Goal: Information Seeking & Learning: Learn about a topic

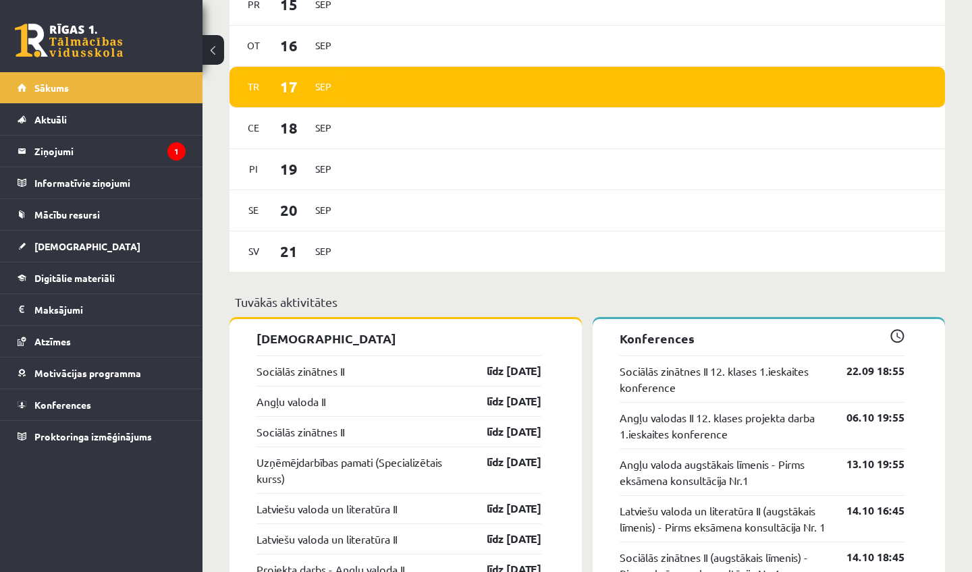
scroll to position [817, 0]
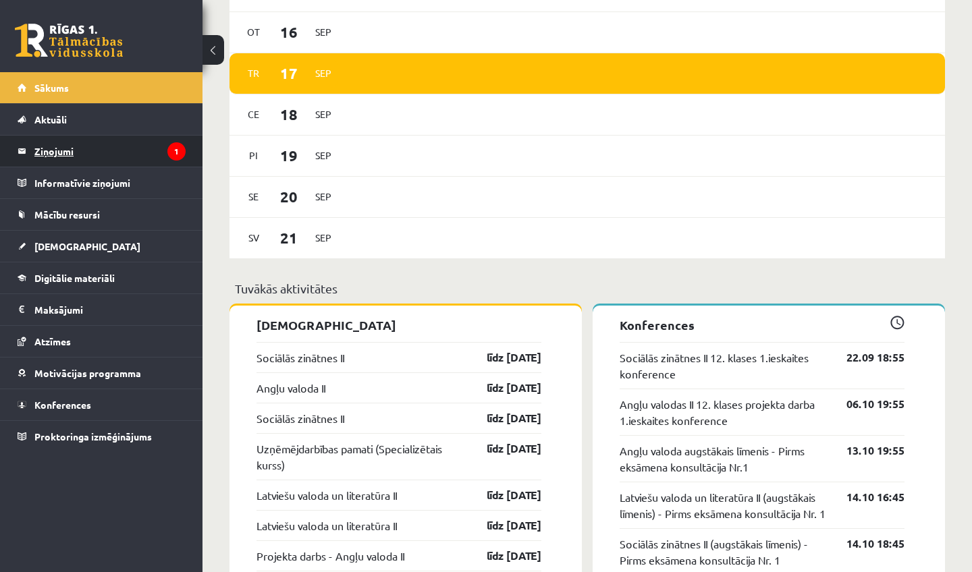
click at [49, 144] on legend "Ziņojumi 1" at bounding box center [109, 151] width 151 height 31
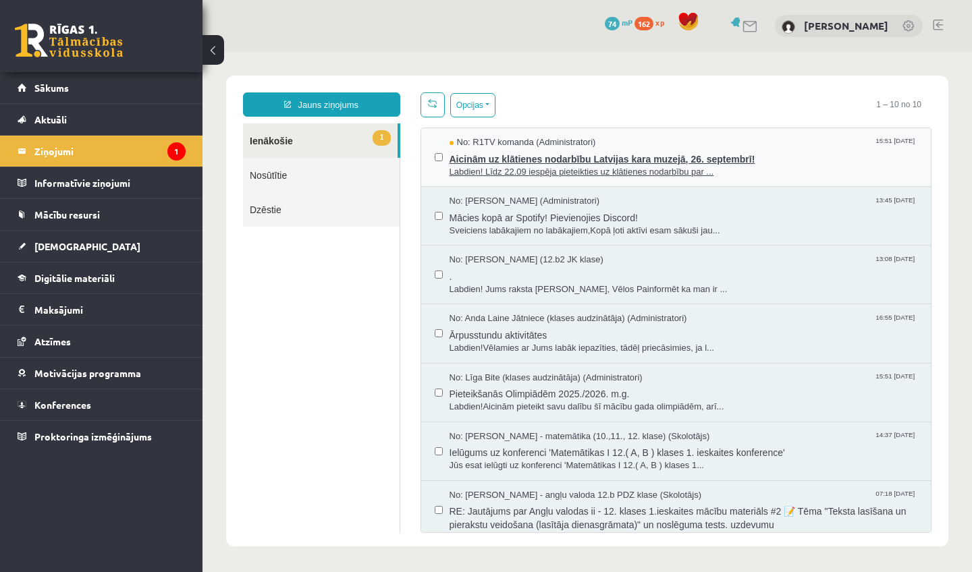
click at [498, 157] on span "Aicinām uz klātienes nodarbību Latvijas kara muzejā, 26. septembrī!" at bounding box center [683, 157] width 468 height 17
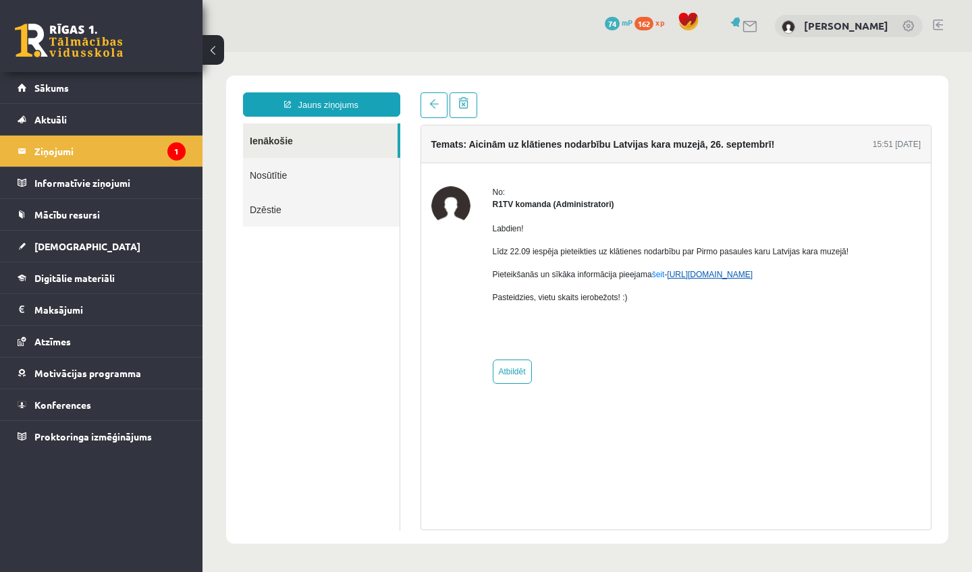
click at [711, 272] on link "https://eskola.r1tv.lv/campaign/35" at bounding box center [710, 274] width 86 height 9
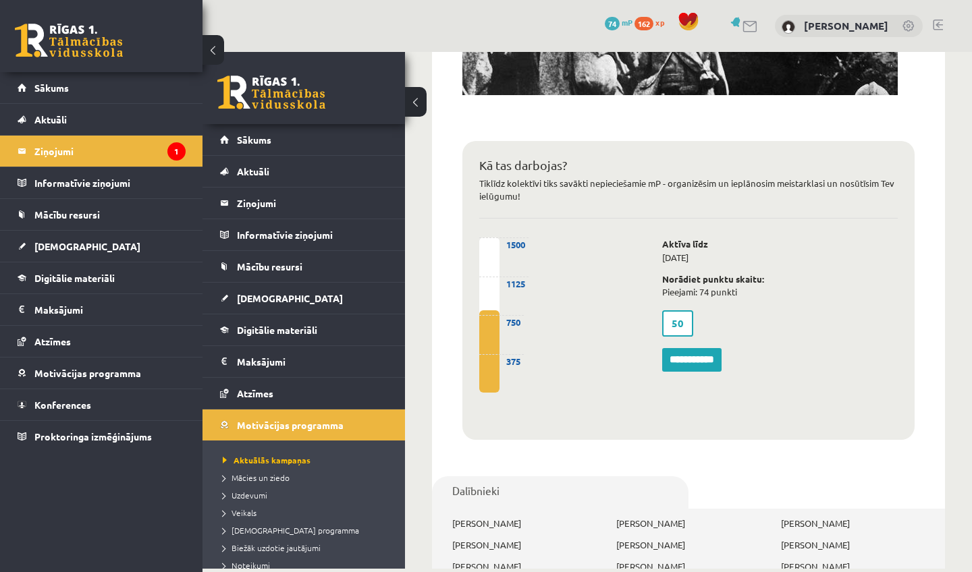
scroll to position [797, 0]
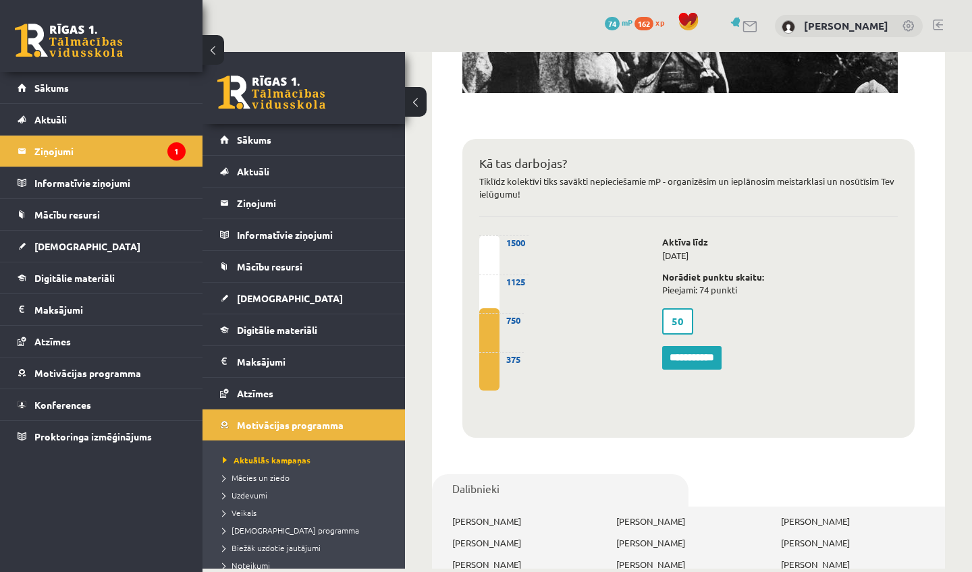
click at [682, 312] on label "50" at bounding box center [677, 321] width 31 height 26
click at [684, 316] on label "50" at bounding box center [677, 321] width 31 height 26
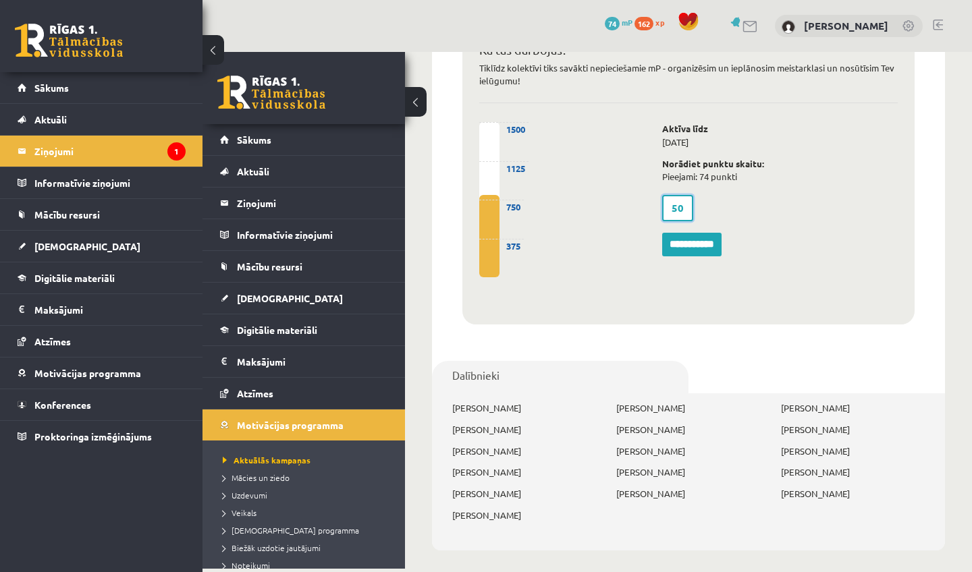
scroll to position [909, 0]
click at [655, 404] on p "Katrīna Arāja" at bounding box center [688, 409] width 144 height 13
drag, startPoint x: 665, startPoint y: 402, endPoint x: 622, endPoint y: 407, distance: 44.2
click at [622, 408] on p "Katrīna Arāja" at bounding box center [688, 409] width 144 height 13
click at [594, 489] on p "Kirils Smirnovs" at bounding box center [524, 495] width 144 height 13
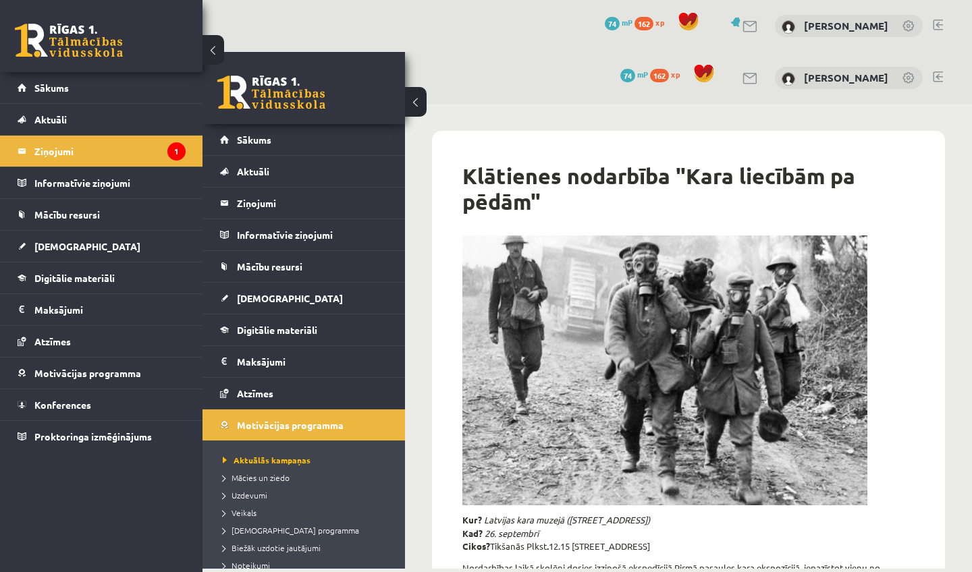
scroll to position [0, 0]
click at [40, 86] on span "Sākums" at bounding box center [51, 88] width 34 height 12
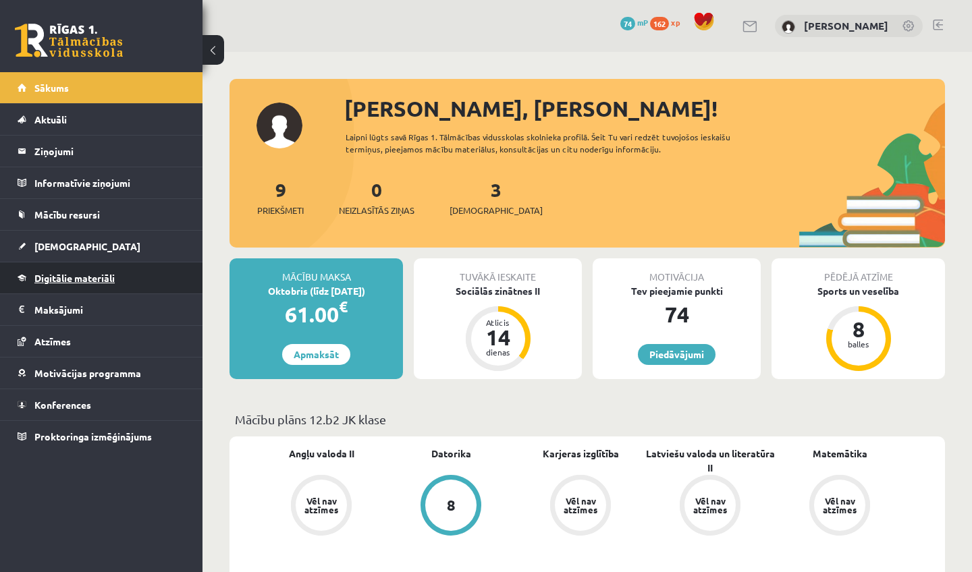
click at [74, 283] on span "Digitālie materiāli" at bounding box center [74, 278] width 80 height 12
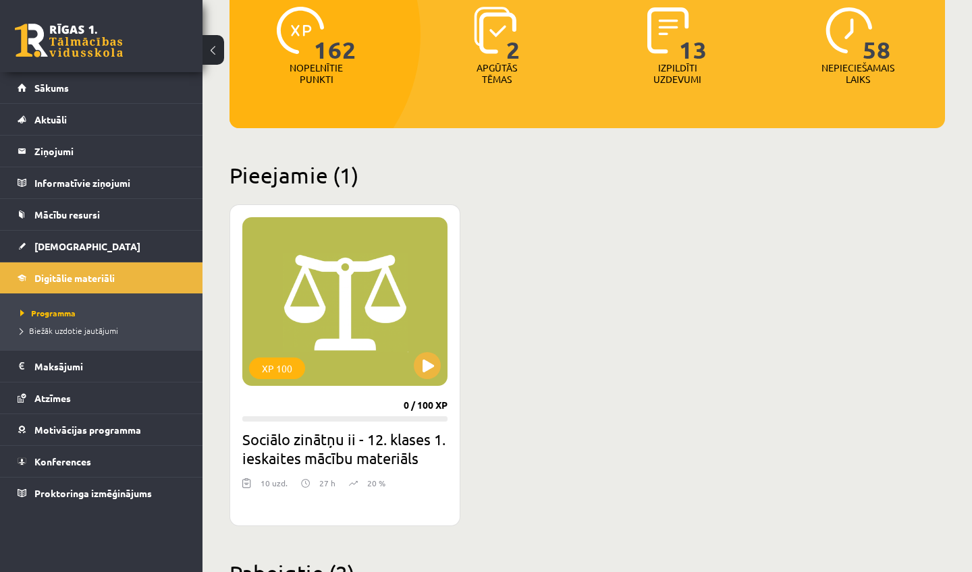
scroll to position [181, 0]
click at [434, 373] on button at bounding box center [427, 365] width 27 height 27
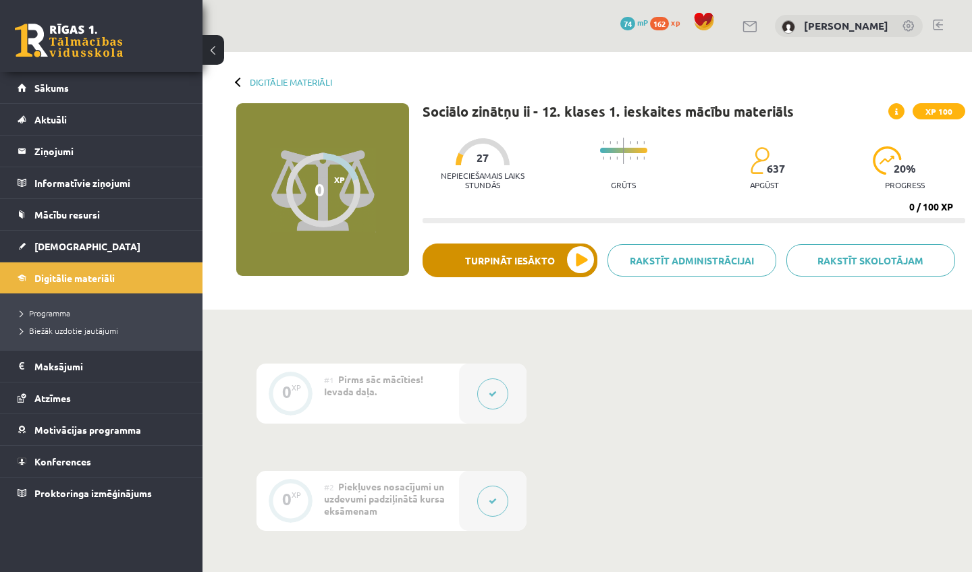
click at [557, 273] on button "Turpināt iesākto" at bounding box center [509, 261] width 175 height 34
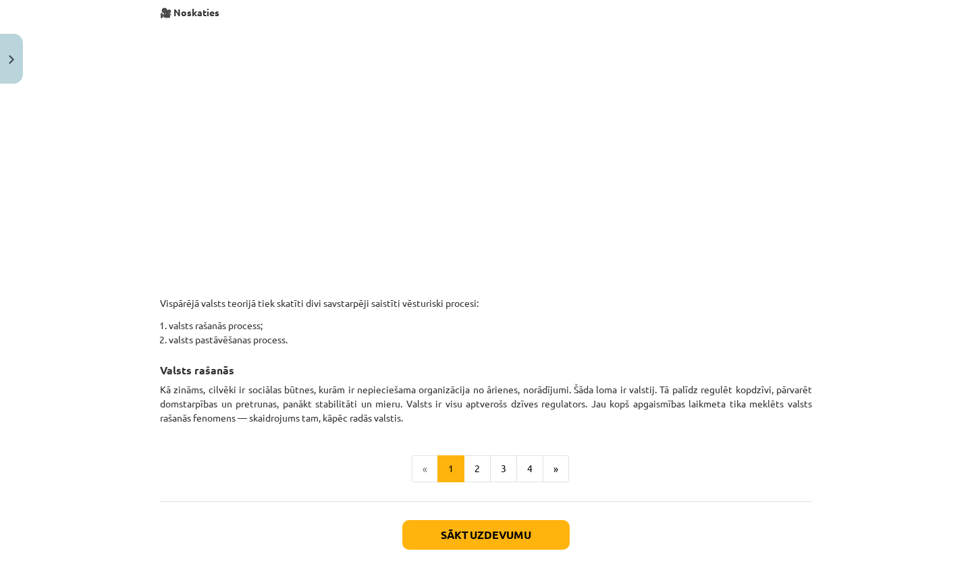
scroll to position [632, 0]
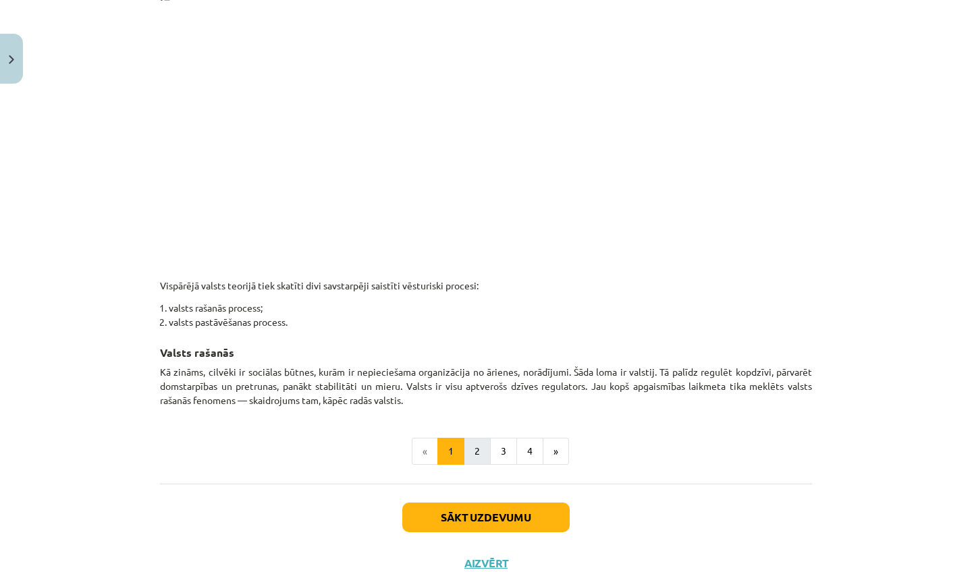
click at [474, 454] on button "2" at bounding box center [477, 451] width 27 height 27
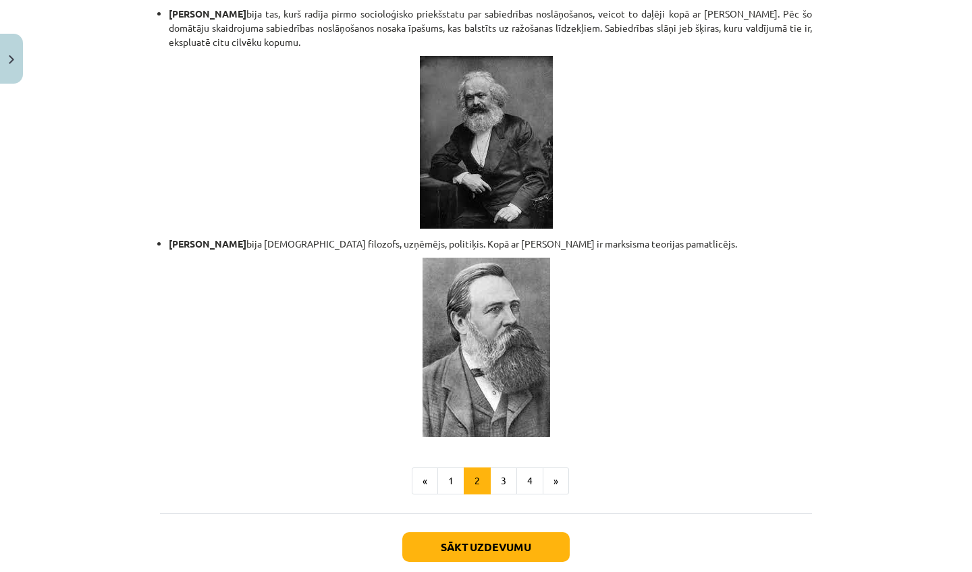
scroll to position [2800, 0]
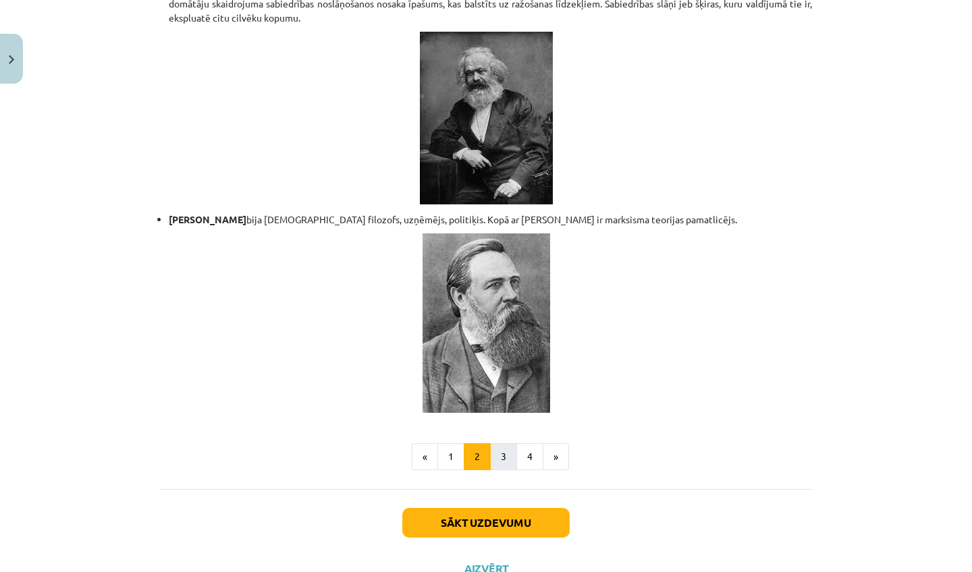
click at [502, 443] on button "3" at bounding box center [503, 456] width 27 height 27
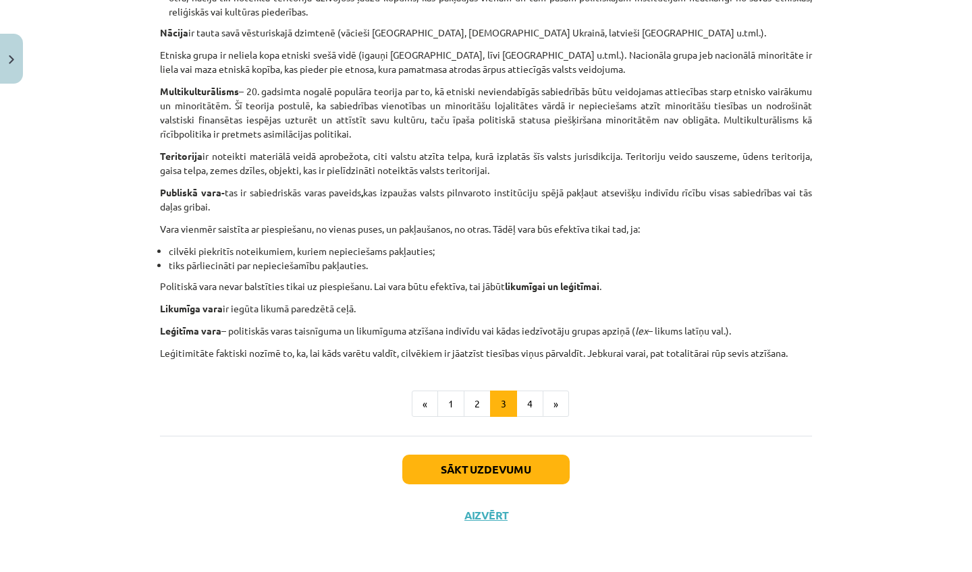
scroll to position [733, 0]
click at [528, 392] on button "4" at bounding box center [529, 404] width 27 height 27
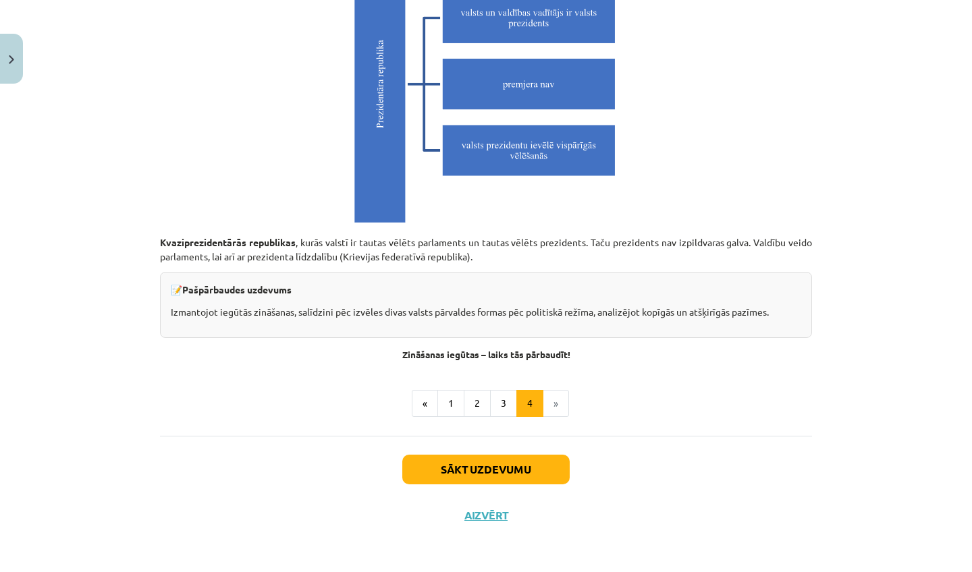
scroll to position [3766, 0]
click at [517, 480] on button "Sākt uzdevumu" at bounding box center [485, 470] width 167 height 30
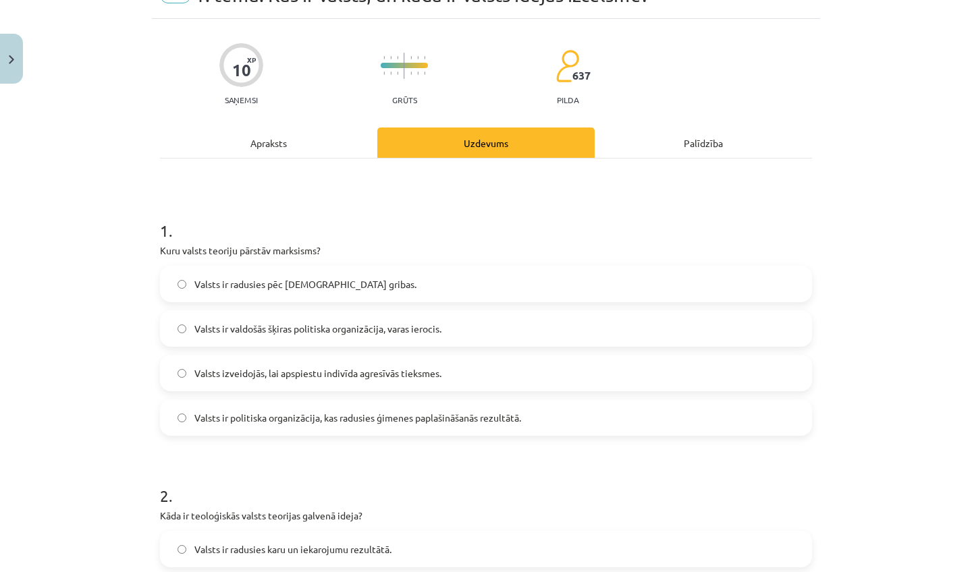
scroll to position [72, 0]
click at [292, 150] on div "Apraksts" at bounding box center [268, 142] width 217 height 30
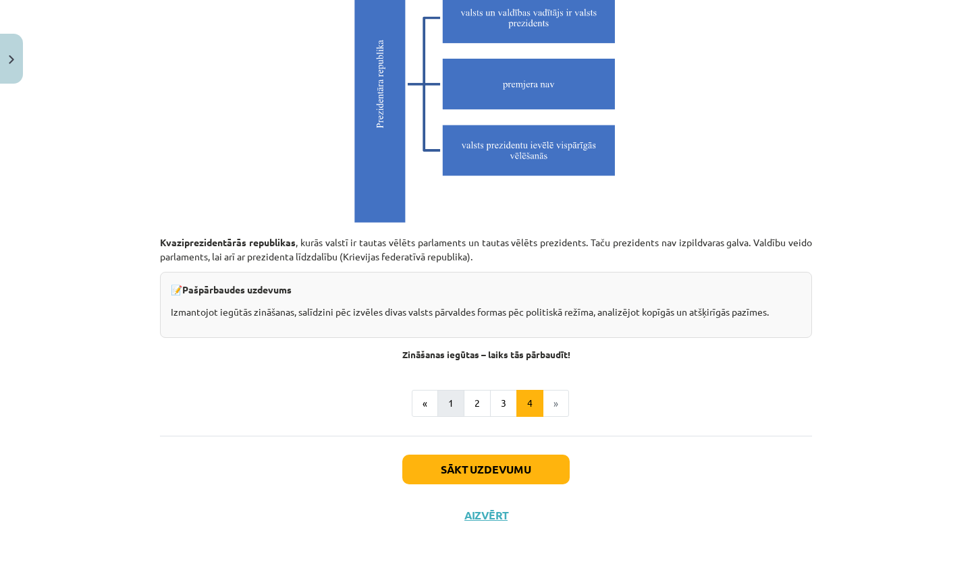
click at [448, 405] on button "1" at bounding box center [450, 403] width 27 height 27
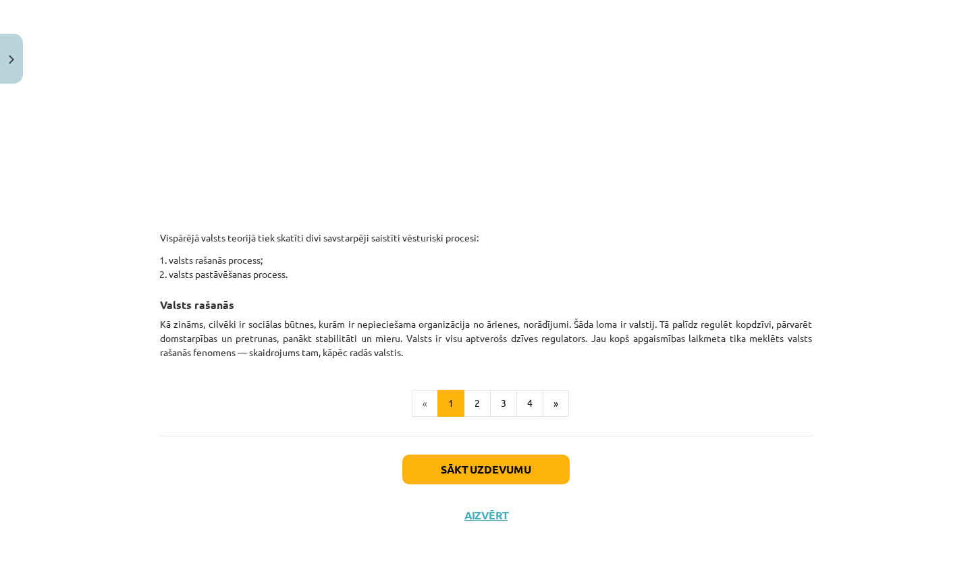
scroll to position [680, 0]
click at [475, 406] on button "2" at bounding box center [477, 403] width 27 height 27
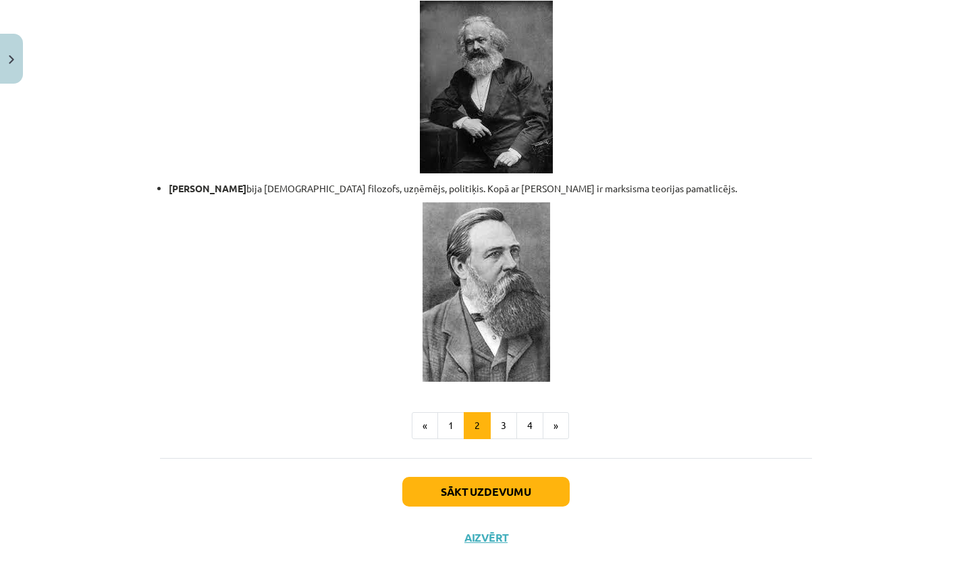
scroll to position [2832, 0]
click at [488, 476] on button "Sākt uzdevumu" at bounding box center [485, 491] width 167 height 30
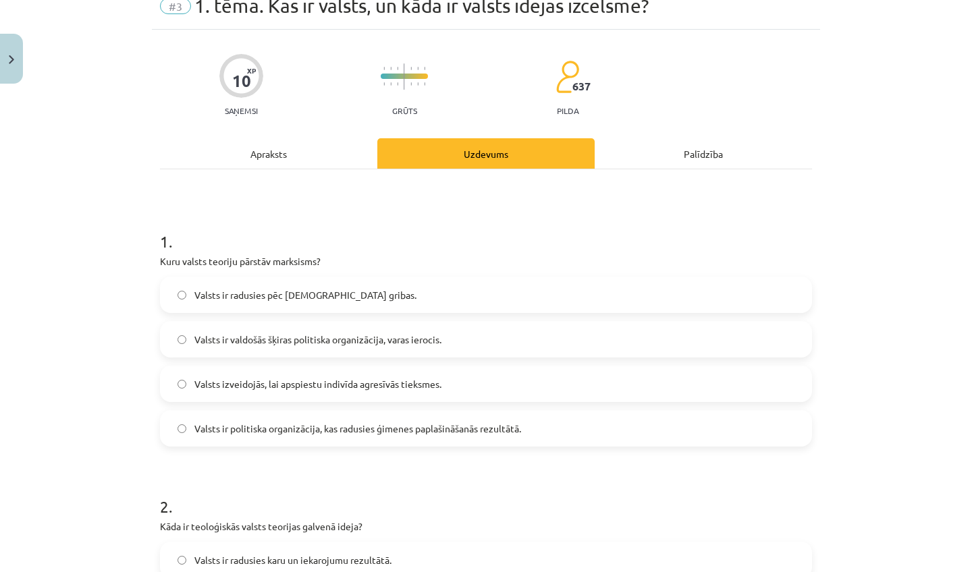
scroll to position [67, 0]
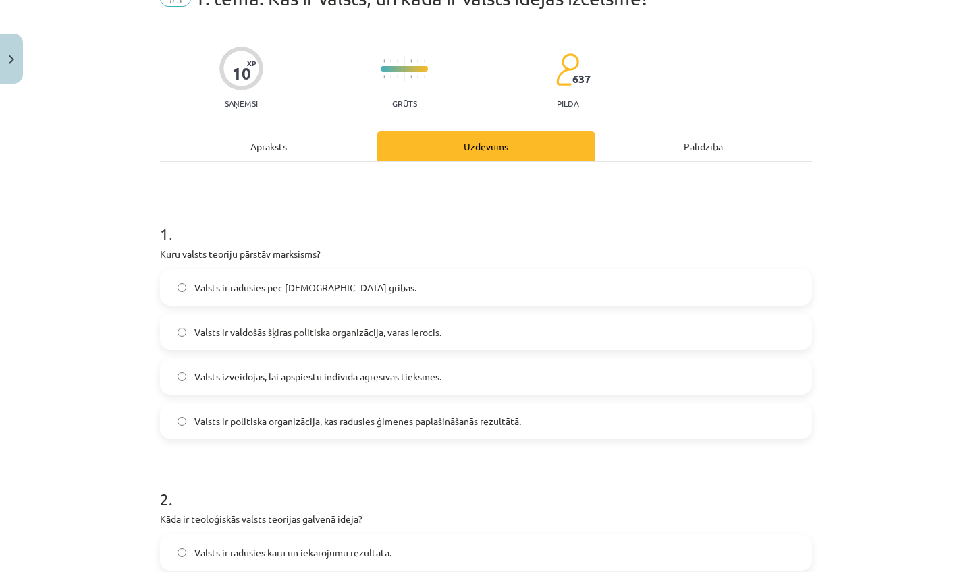
click at [486, 329] on label "Valsts ir valdošās šķiras politiska organizācija, varas ierocis." at bounding box center [485, 332] width 649 height 34
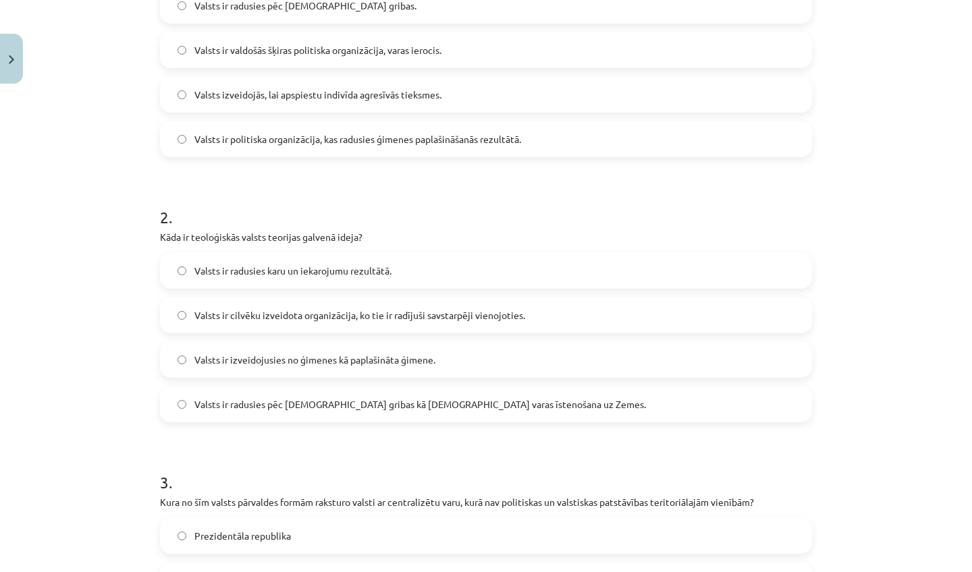
scroll to position [349, 0]
click at [263, 419] on label "Valsts ir radusies pēc Dieva gribas kā dievišķās varas īstenošana uz Zemes." at bounding box center [485, 405] width 649 height 34
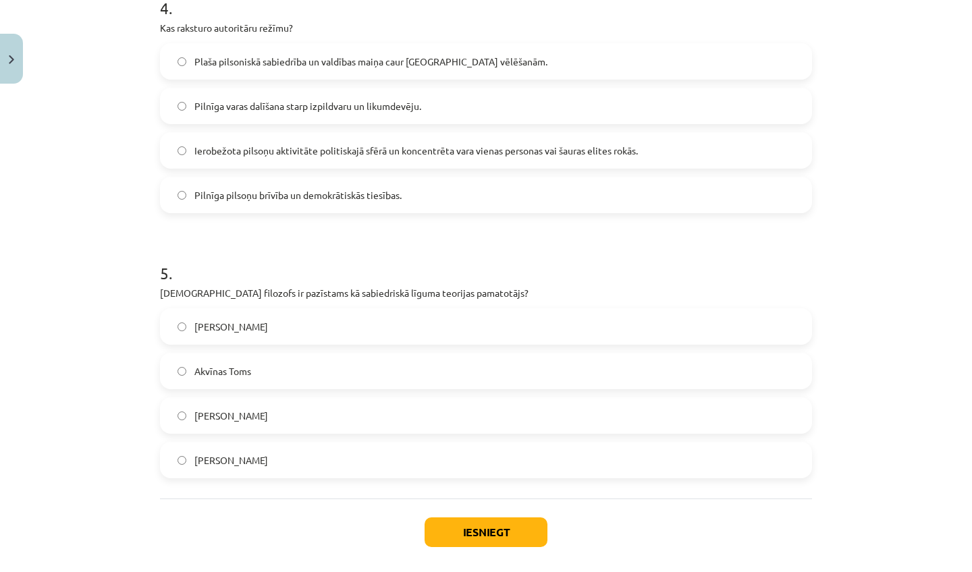
scroll to position [1090, 0]
click at [271, 318] on label "Tomass Hobss" at bounding box center [485, 326] width 649 height 34
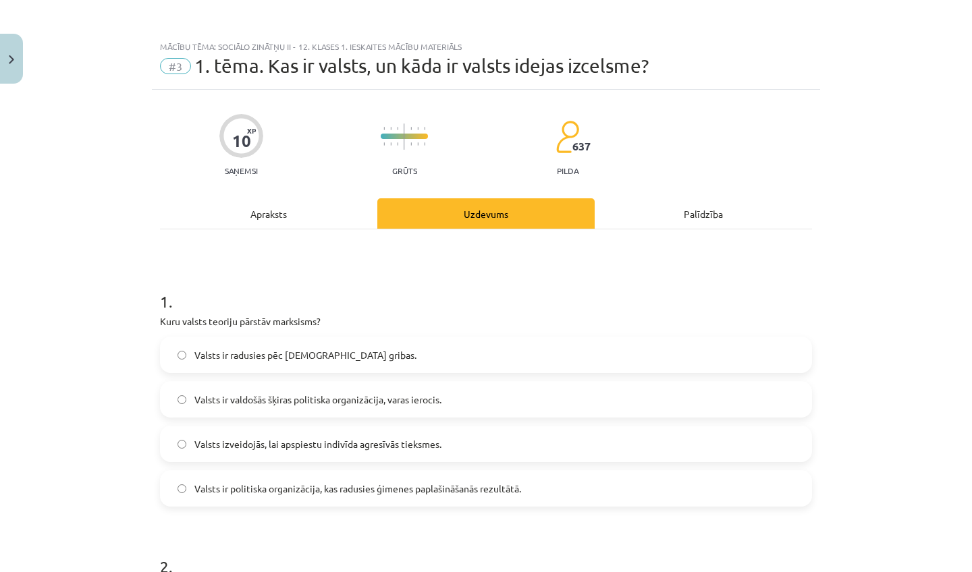
scroll to position [0, 0]
click at [253, 227] on div "Apraksts" at bounding box center [268, 213] width 217 height 30
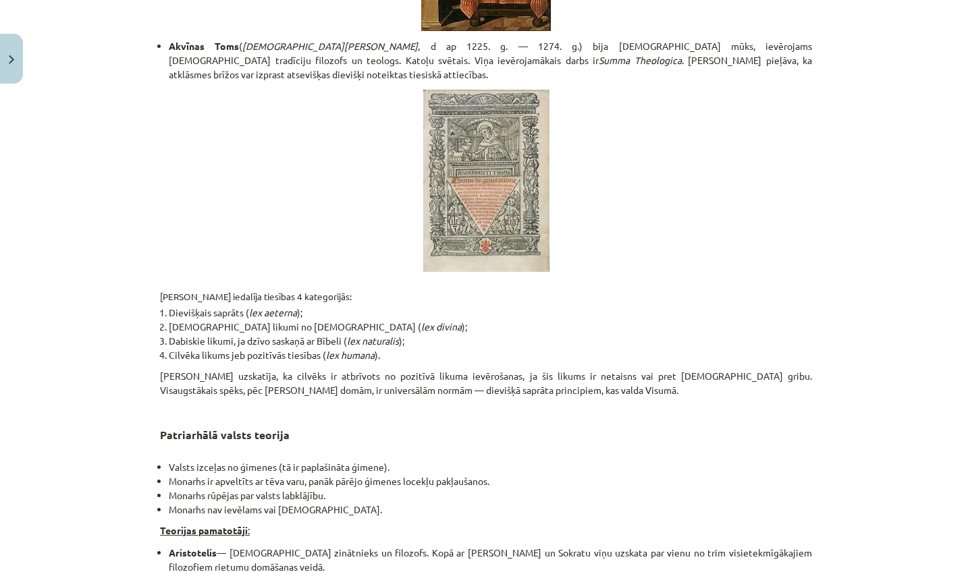
scroll to position [763, 0]
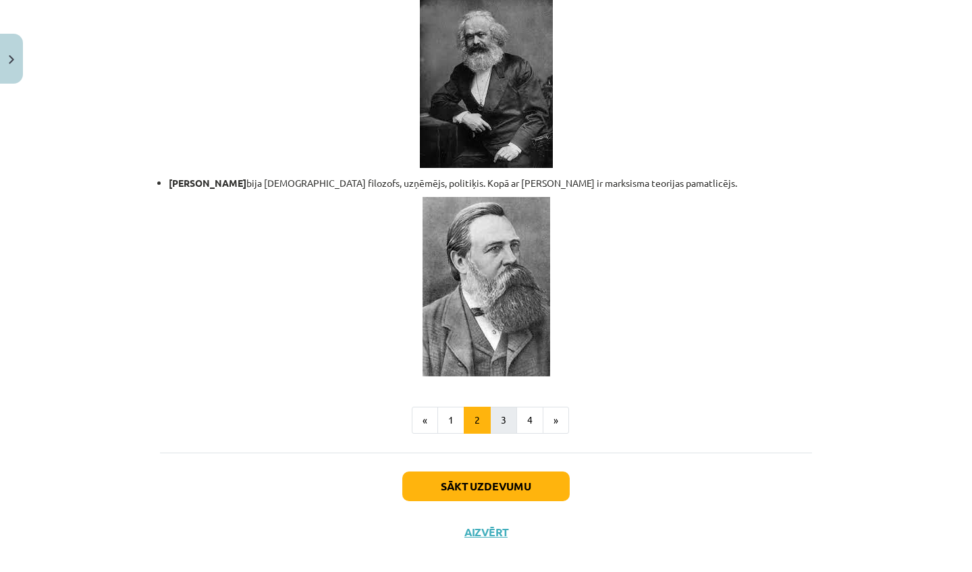
click at [512, 407] on button "3" at bounding box center [503, 420] width 27 height 27
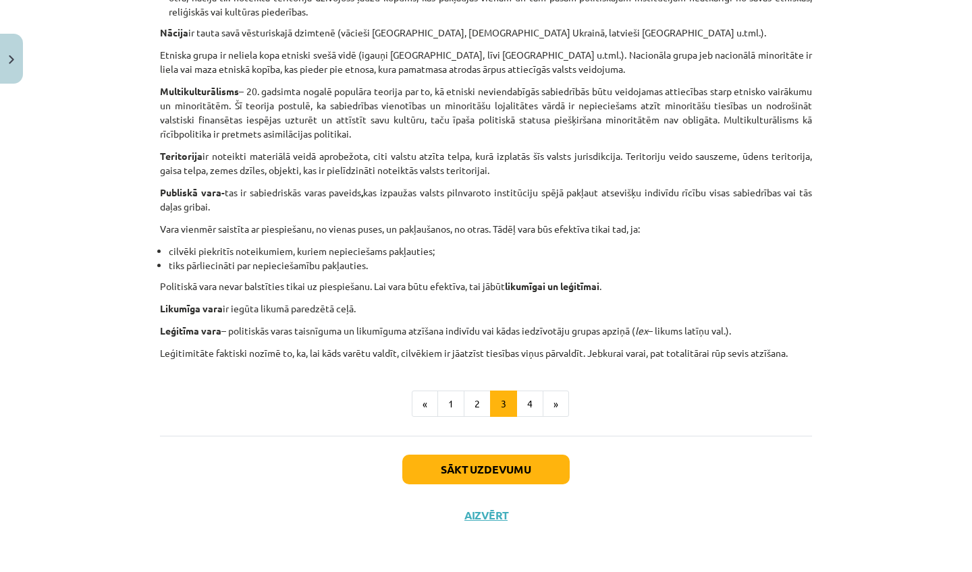
scroll to position [733, 0]
click at [534, 404] on button "4" at bounding box center [529, 404] width 27 height 27
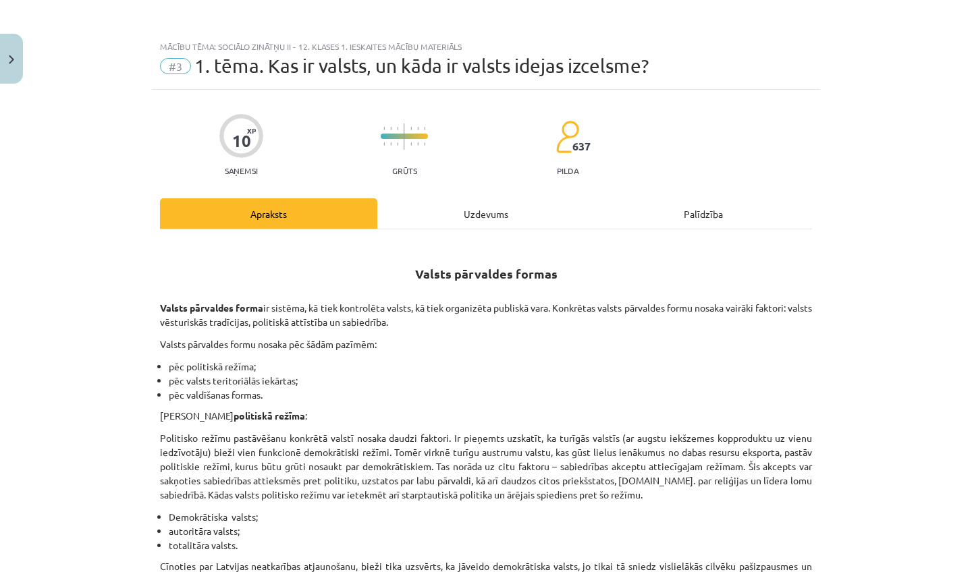
scroll to position [0, 0]
click at [474, 204] on div "Uzdevums" at bounding box center [485, 213] width 217 height 30
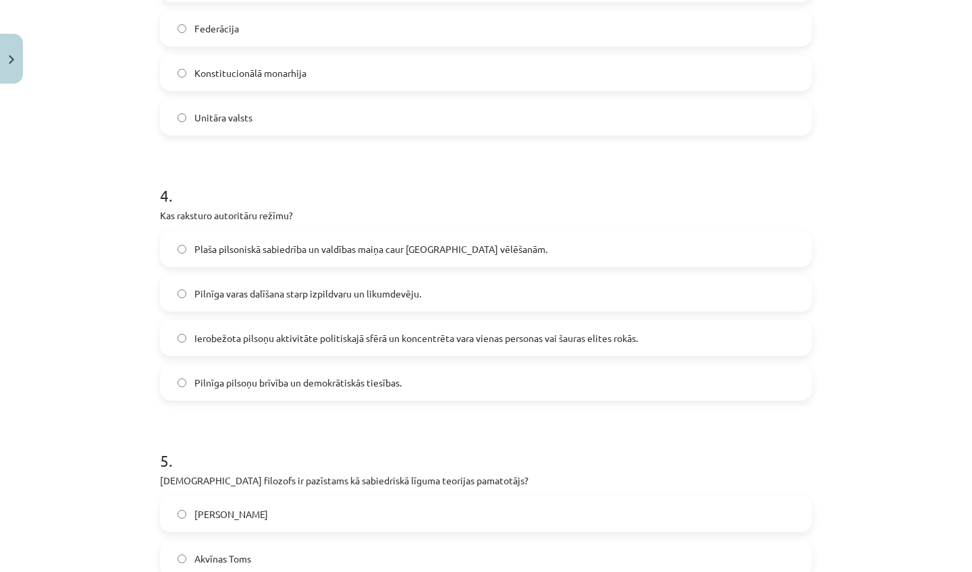
scroll to position [898, 0]
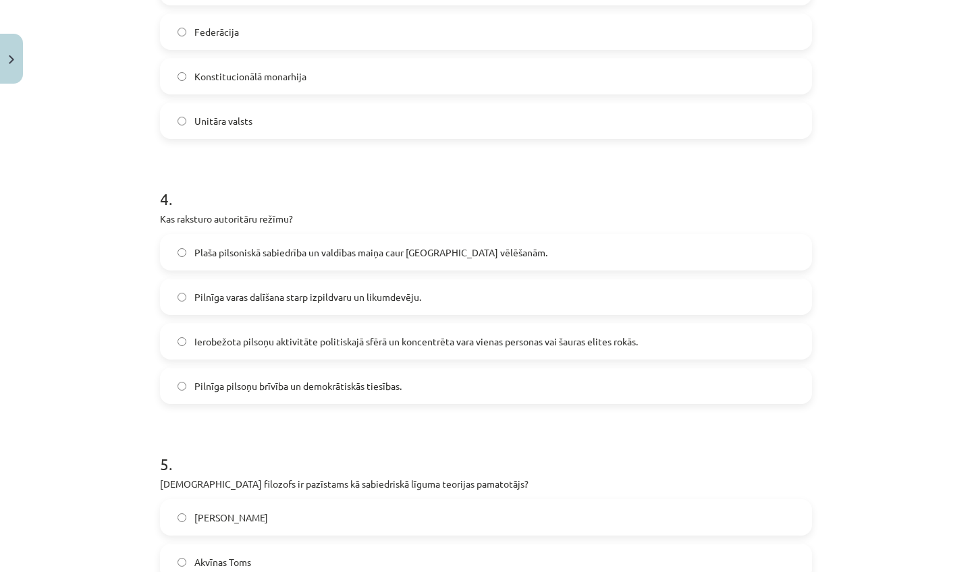
click at [440, 343] on span "Ierobežota pilsoņu aktivitāte politiskajā sfērā un koncentrēta vara vienas pers…" at bounding box center [415, 342] width 443 height 14
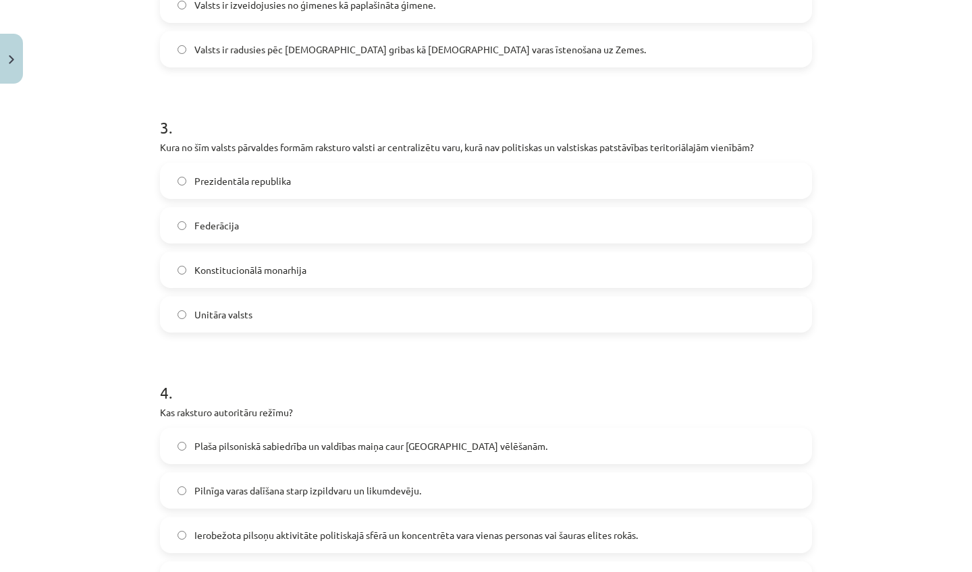
scroll to position [703, 0]
click at [213, 271] on span "Konstitucionālā monarhija" at bounding box center [250, 272] width 112 height 14
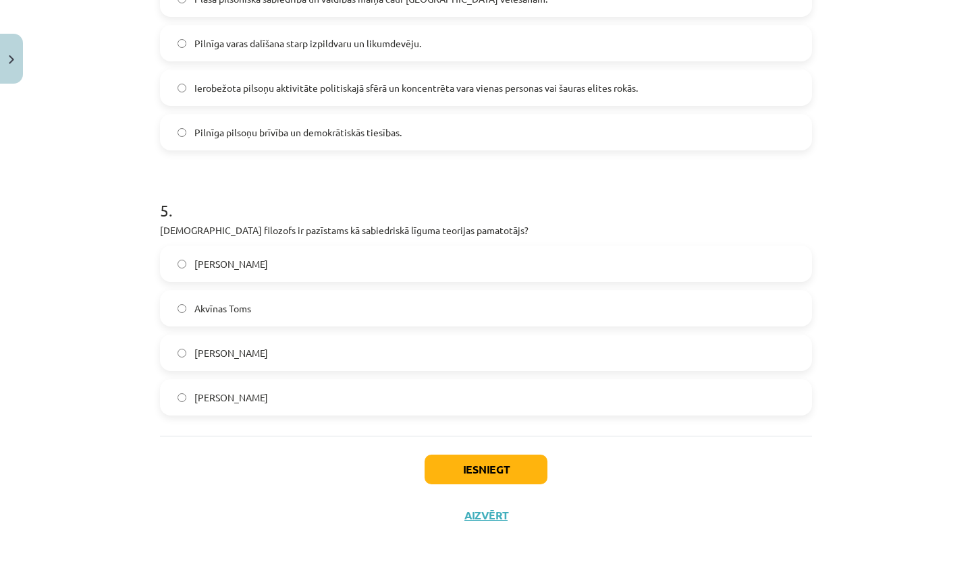
scroll to position [1154, 0]
click at [467, 469] on button "Iesniegt" at bounding box center [485, 470] width 123 height 30
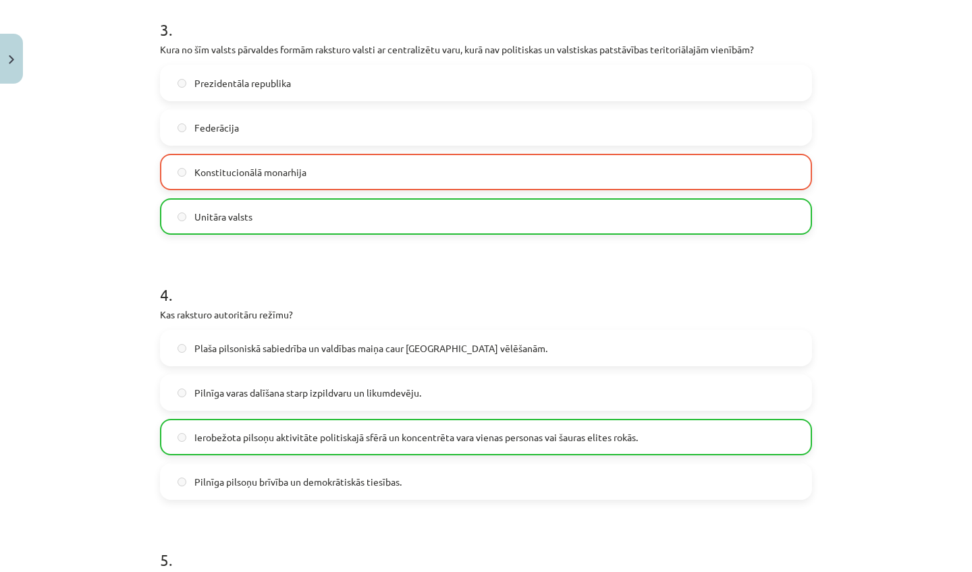
scroll to position [804, 0]
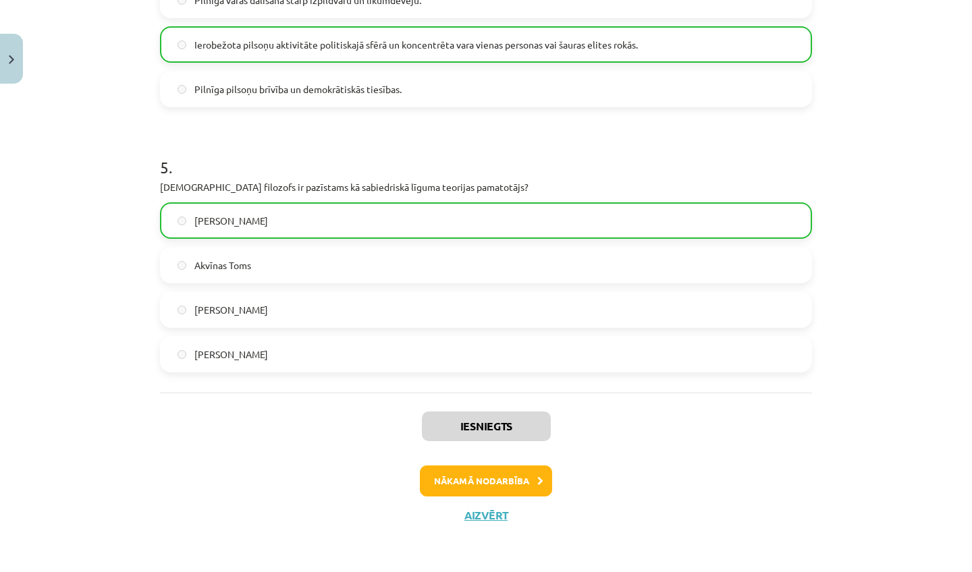
click at [476, 487] on button "Nākamā nodarbība" at bounding box center [486, 481] width 132 height 31
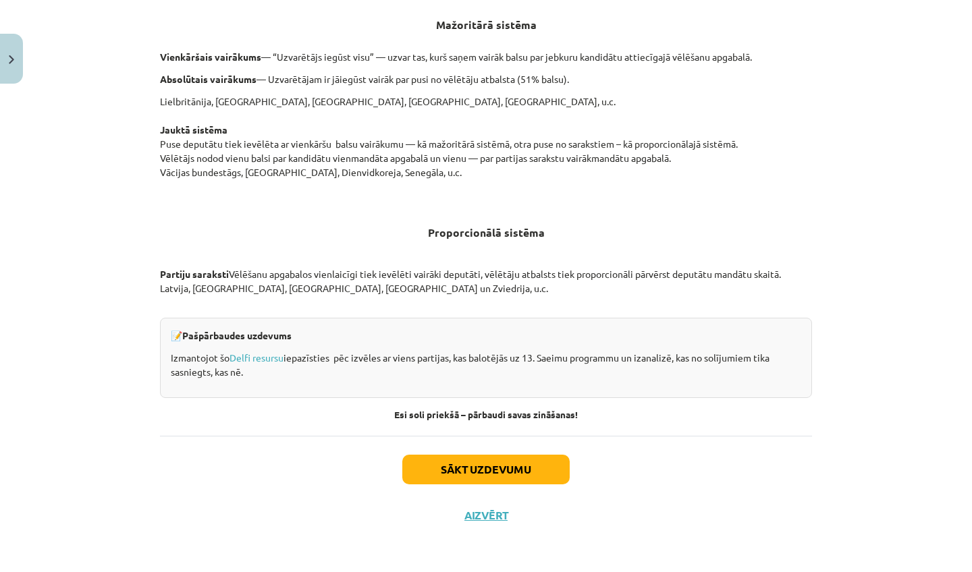
scroll to position [1318, 0]
click at [451, 466] on button "Sākt uzdevumu" at bounding box center [485, 470] width 167 height 30
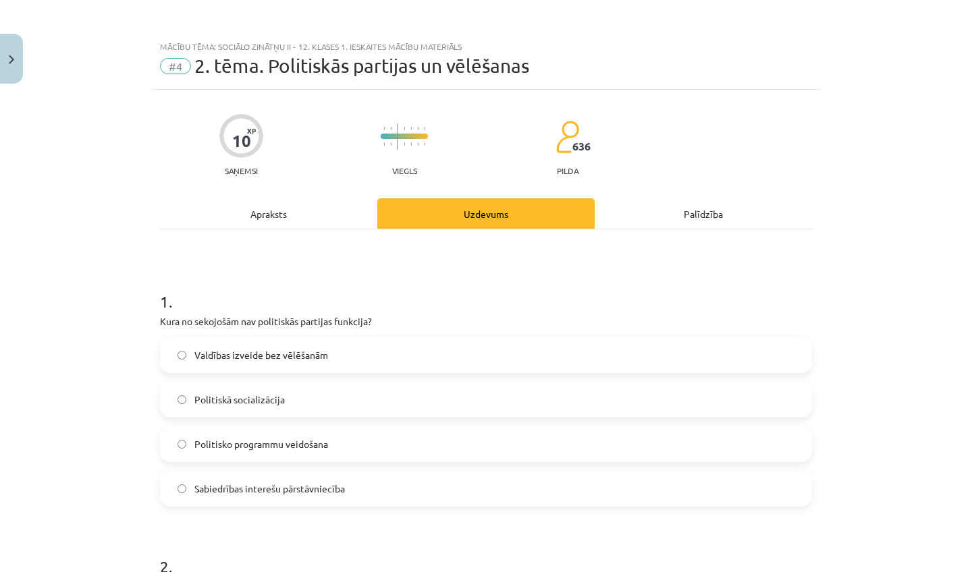
scroll to position [0, 0]
click at [304, 221] on div "Apraksts" at bounding box center [268, 213] width 217 height 30
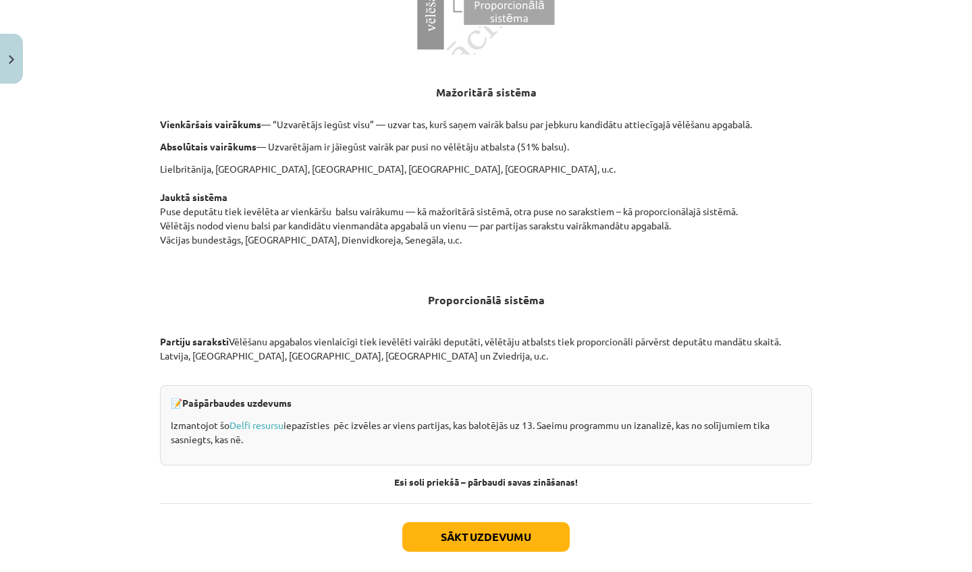
scroll to position [1261, 0]
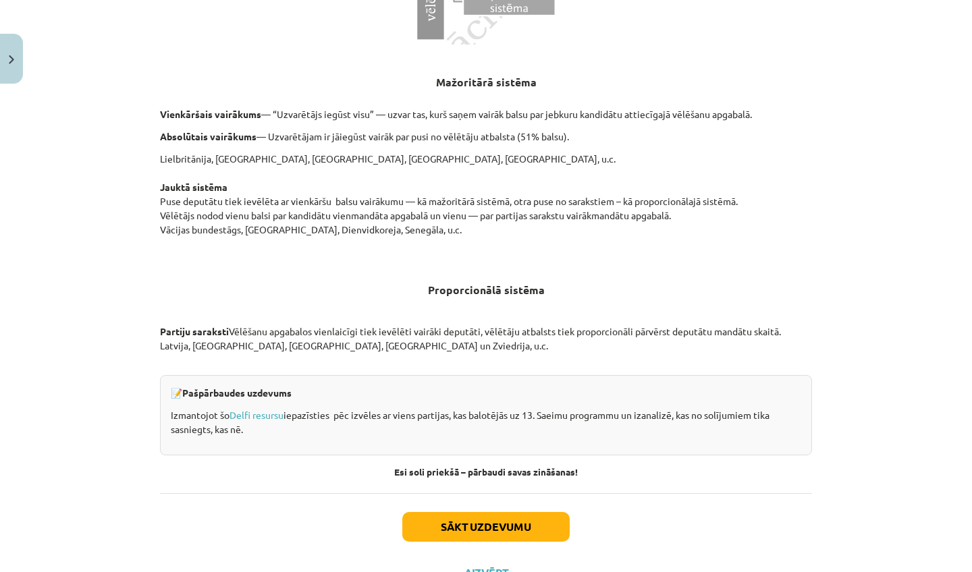
click at [455, 523] on button "Sākt uzdevumu" at bounding box center [485, 527] width 167 height 30
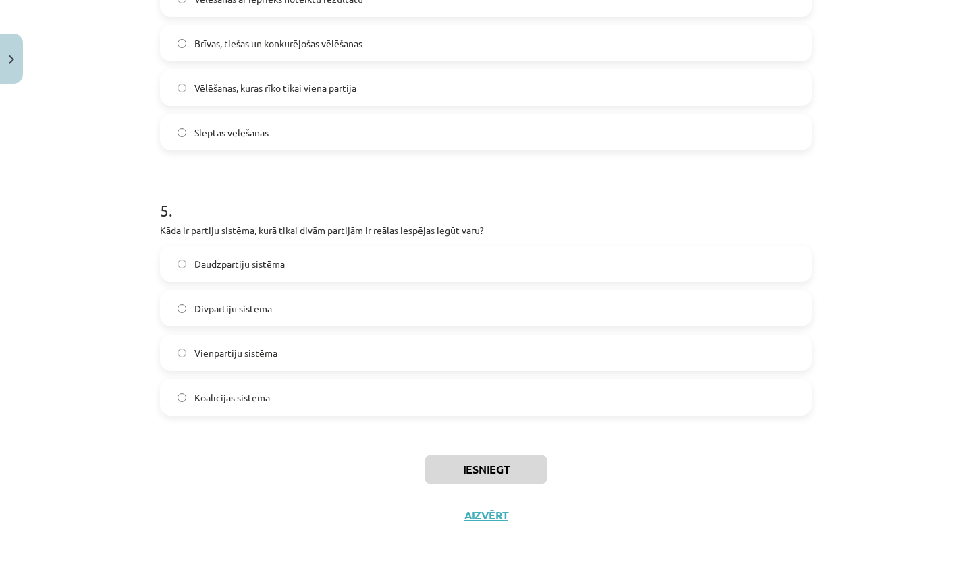
click at [375, 316] on label "Divpartiju sistēma" at bounding box center [485, 309] width 649 height 34
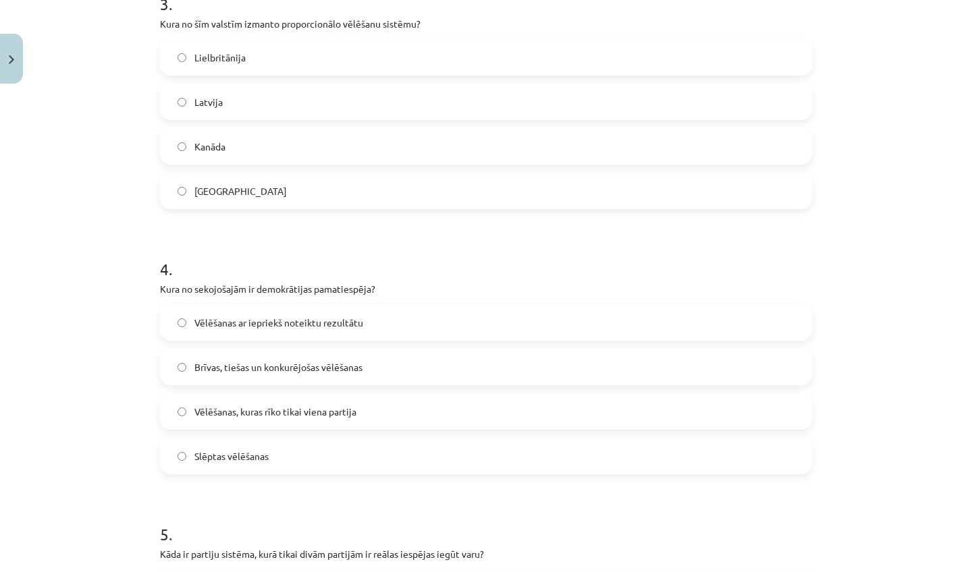
scroll to position [827, 0]
click at [212, 371] on span "Brīvas, tiešas un konkurējošas vēlēšanas" at bounding box center [278, 368] width 168 height 14
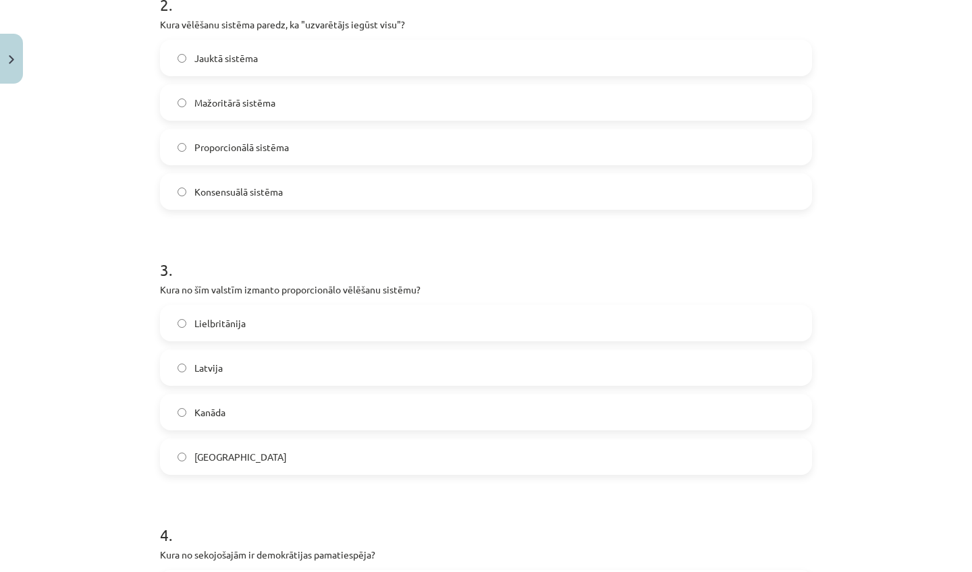
scroll to position [563, 0]
click at [208, 371] on span "Latvija" at bounding box center [208, 367] width 28 height 14
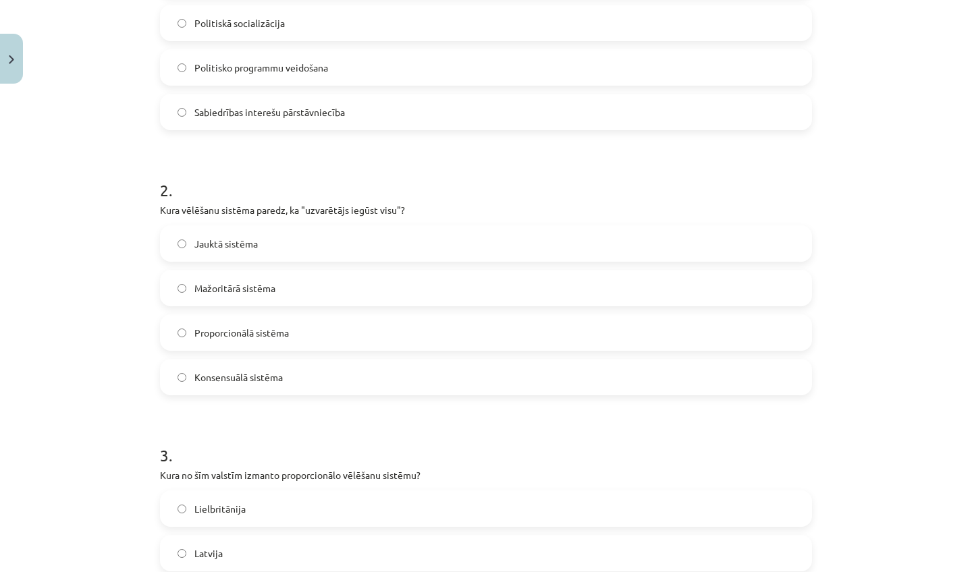
scroll to position [373, 0]
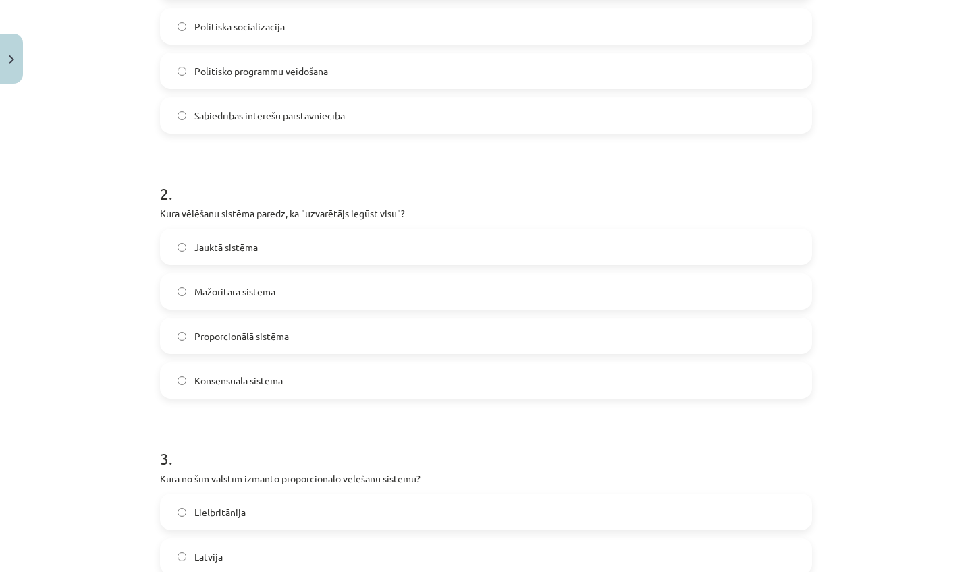
click at [265, 300] on label "Mažoritārā sistēma" at bounding box center [485, 292] width 649 height 34
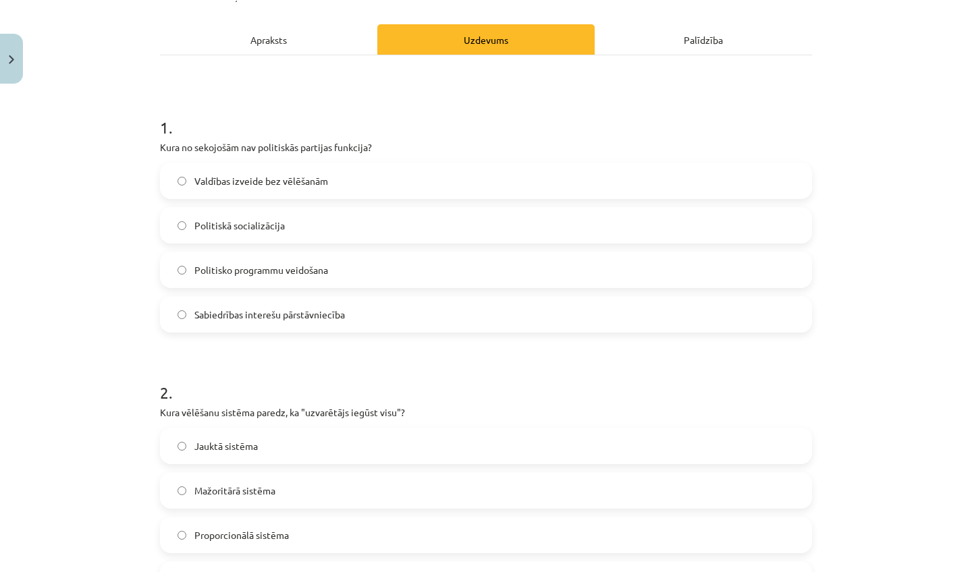
scroll to position [179, 0]
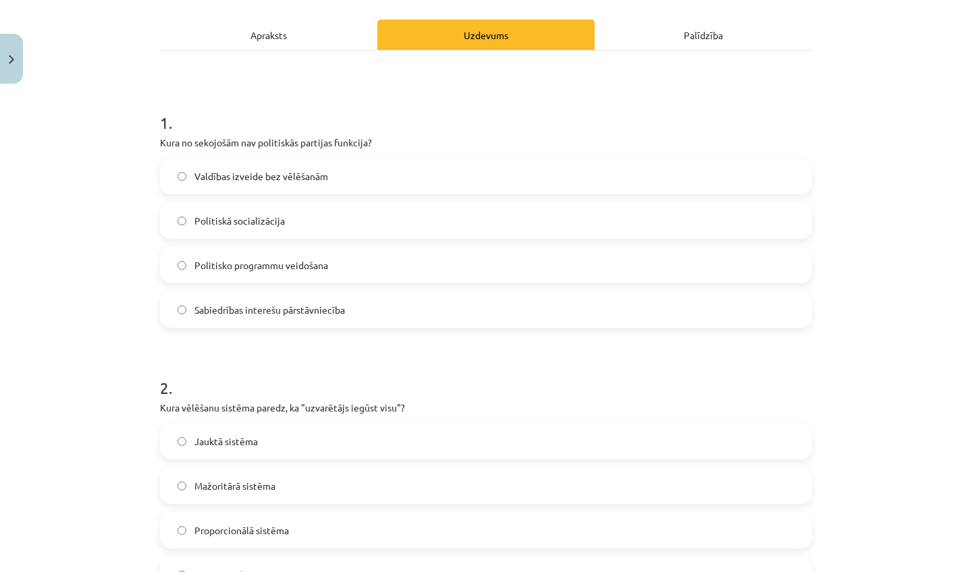
click at [262, 177] on span "Valdības izveide bez vēlēšanām" at bounding box center [261, 176] width 134 height 14
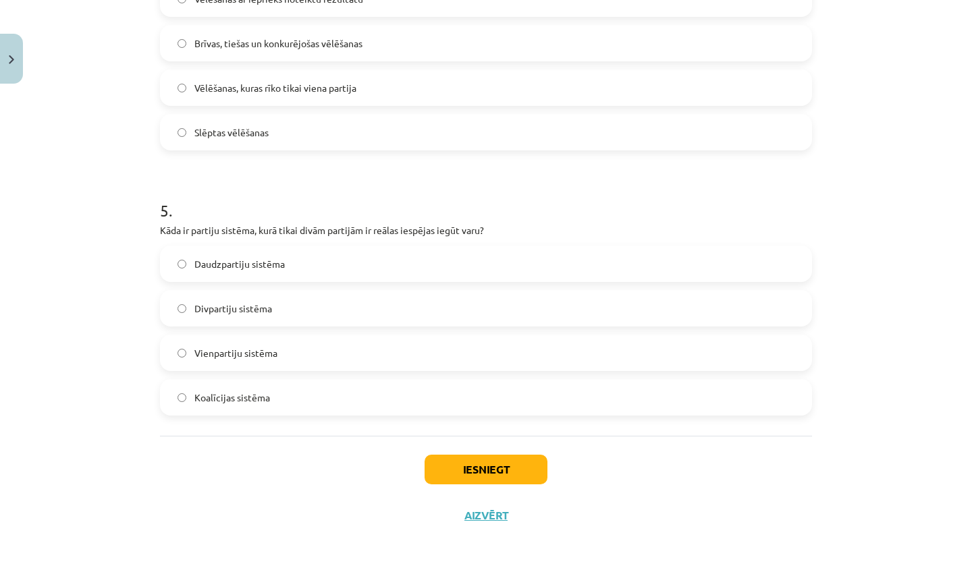
scroll to position [1154, 0]
click at [517, 469] on button "Iesniegt" at bounding box center [485, 470] width 123 height 30
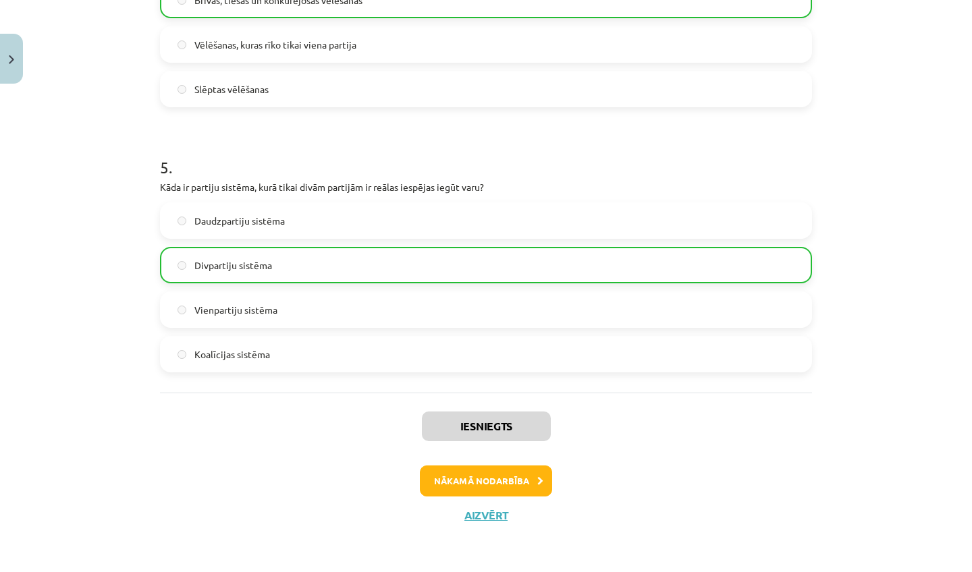
scroll to position [1196, 0]
click at [519, 474] on button "Nākamā nodarbība" at bounding box center [486, 481] width 132 height 31
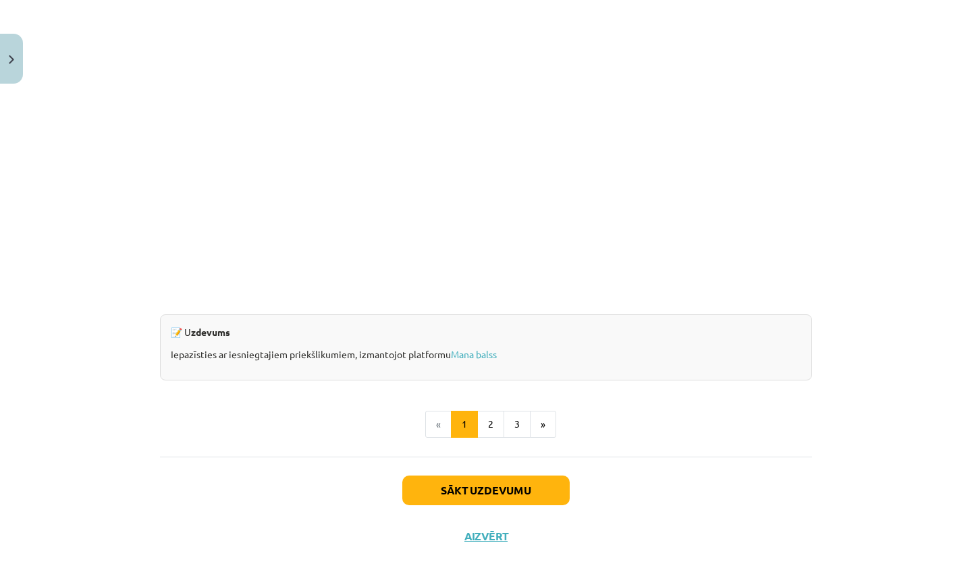
scroll to position [34, 0]
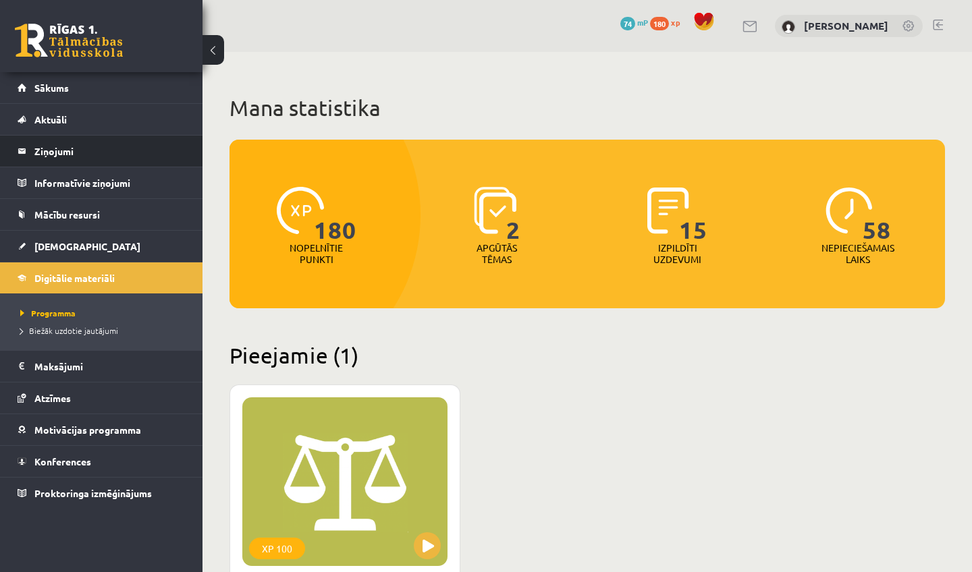
scroll to position [181, 0]
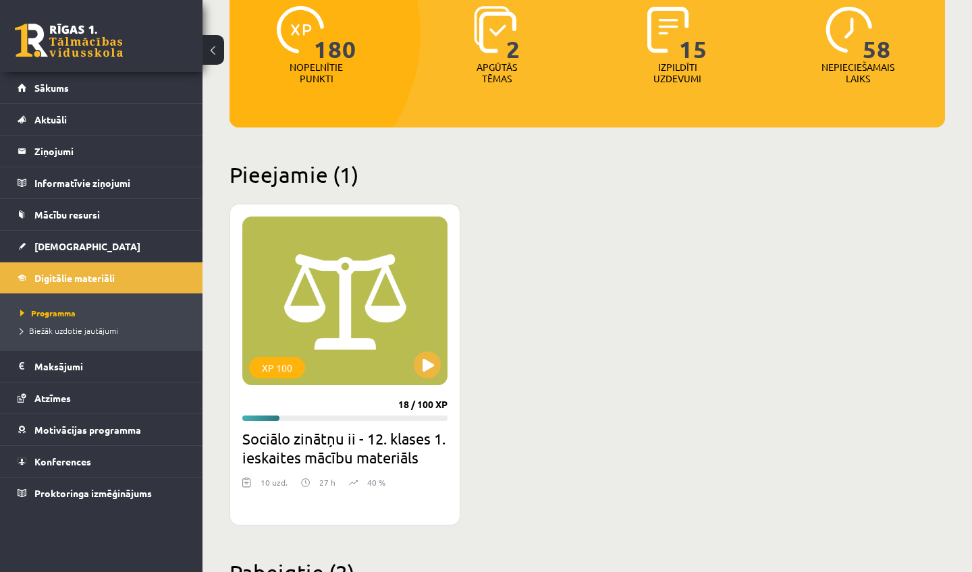
click at [311, 51] on img at bounding box center [300, 29] width 47 height 47
click at [435, 354] on button at bounding box center [427, 365] width 27 height 27
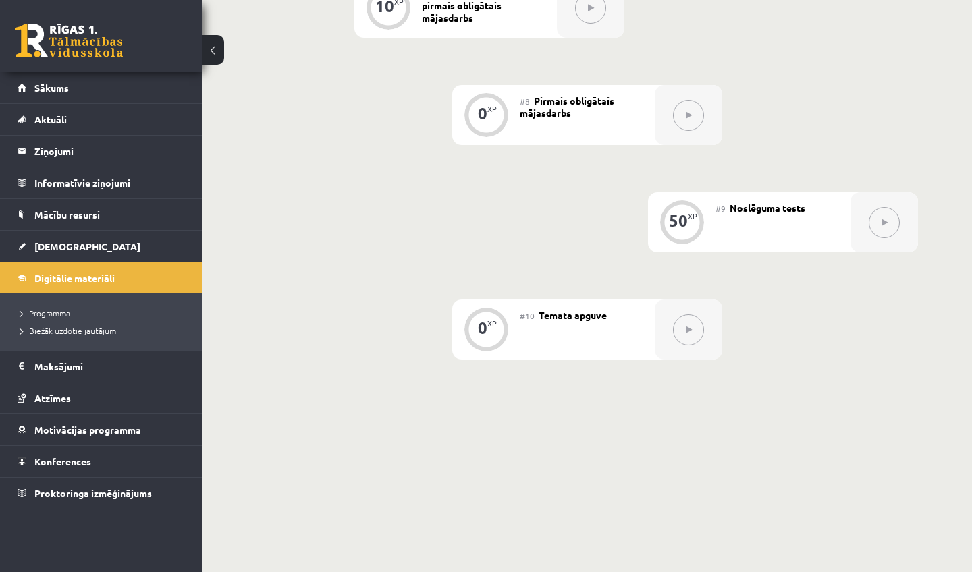
scroll to position [1031, 0]
click at [526, 111] on span "Pirmais obligātais mājasdarbs" at bounding box center [567, 105] width 94 height 24
click at [684, 94] on div at bounding box center [688, 114] width 67 height 60
click at [689, 112] on icon at bounding box center [689, 114] width 6 height 8
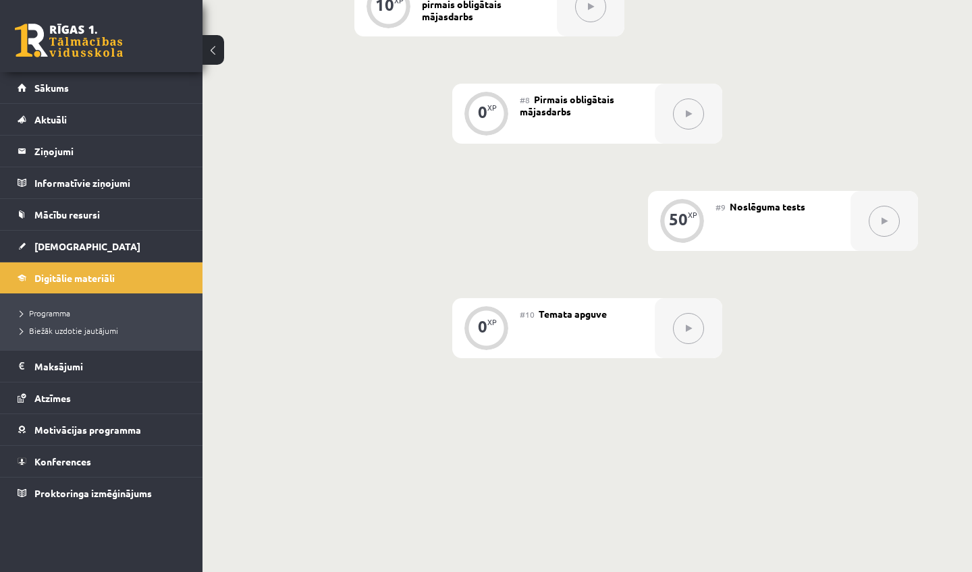
click at [689, 112] on icon at bounding box center [689, 114] width 6 height 8
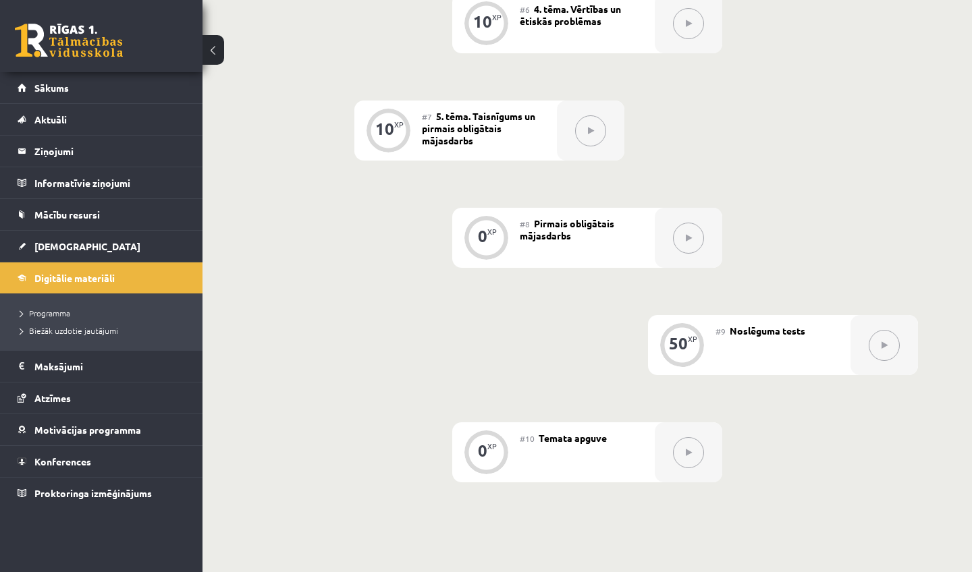
scroll to position [910, 0]
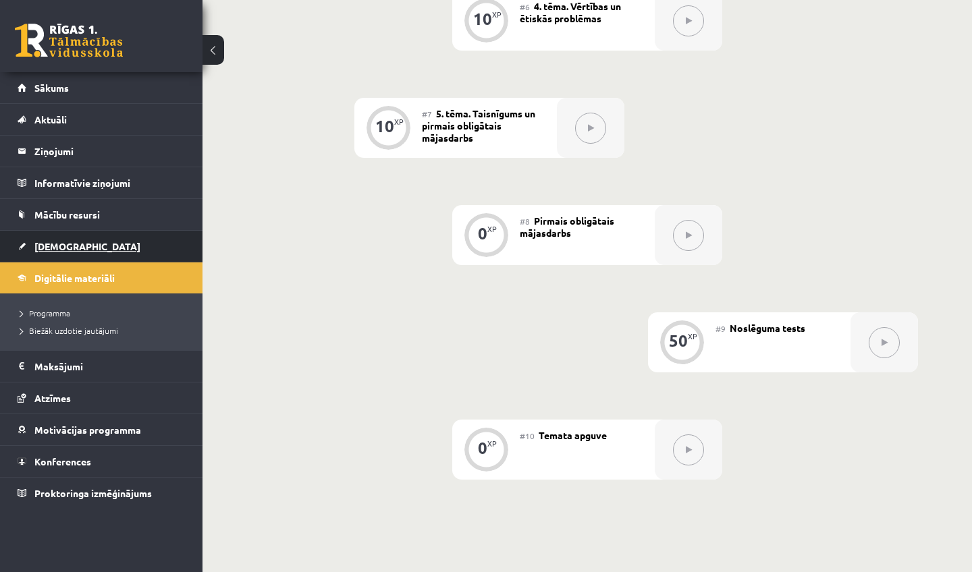
click at [55, 244] on span "[DEMOGRAPHIC_DATA]" at bounding box center [87, 246] width 106 height 12
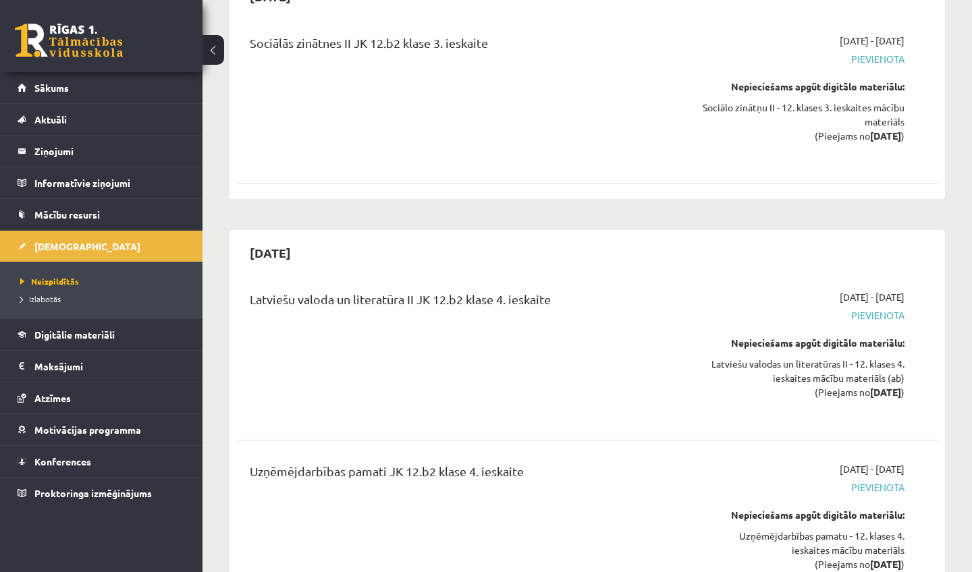
scroll to position [7758, 0]
